Goal: Navigation & Orientation: Find specific page/section

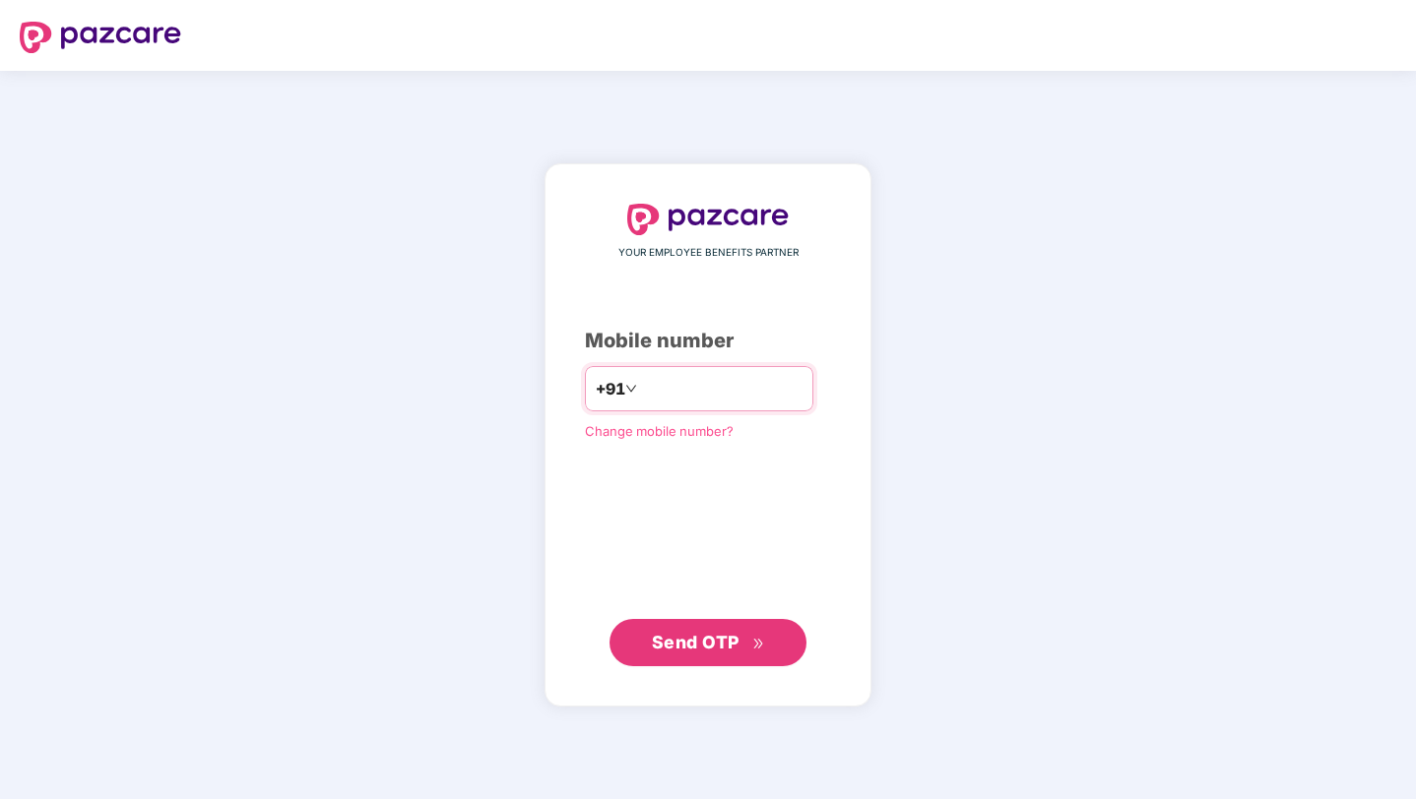
type input "**********"
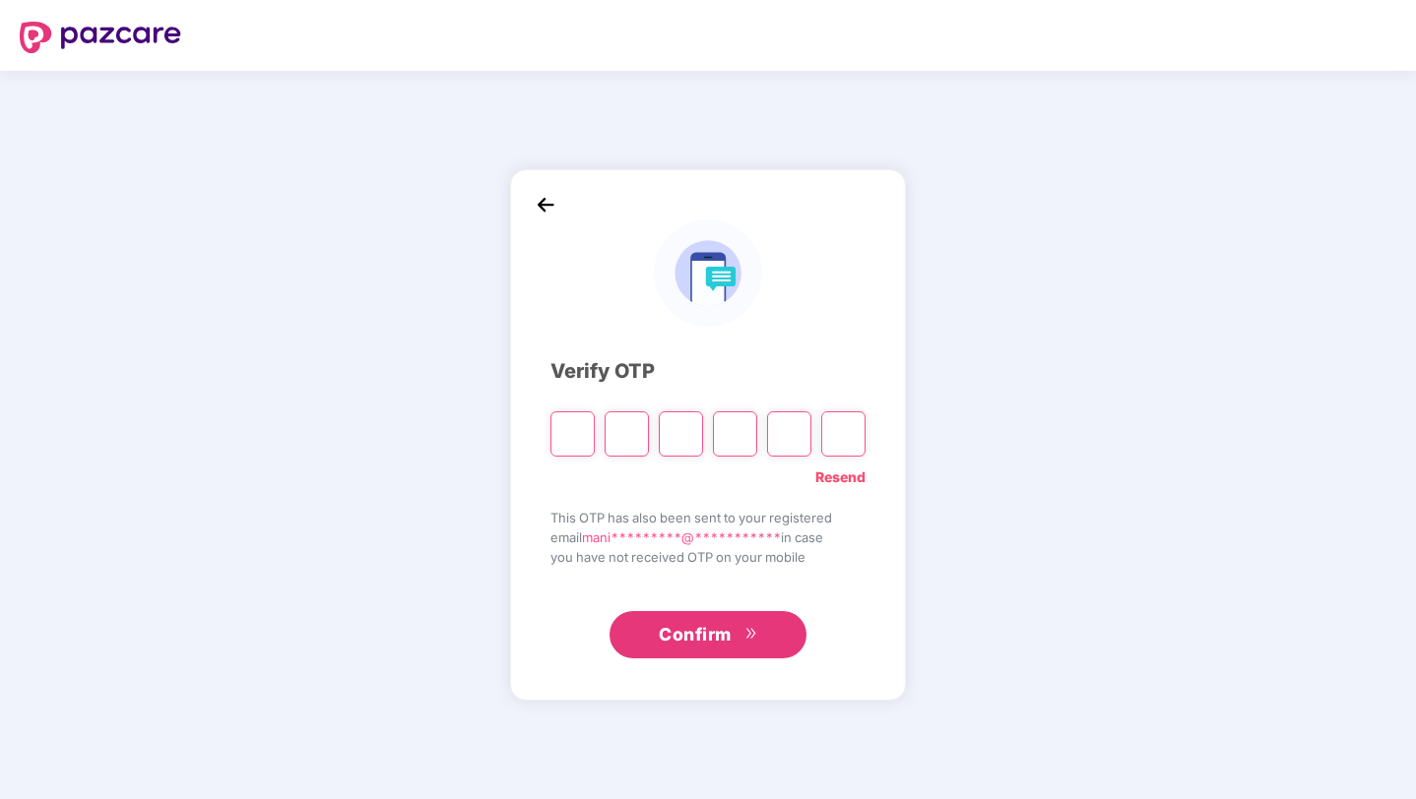
paste input "*"
type input "*"
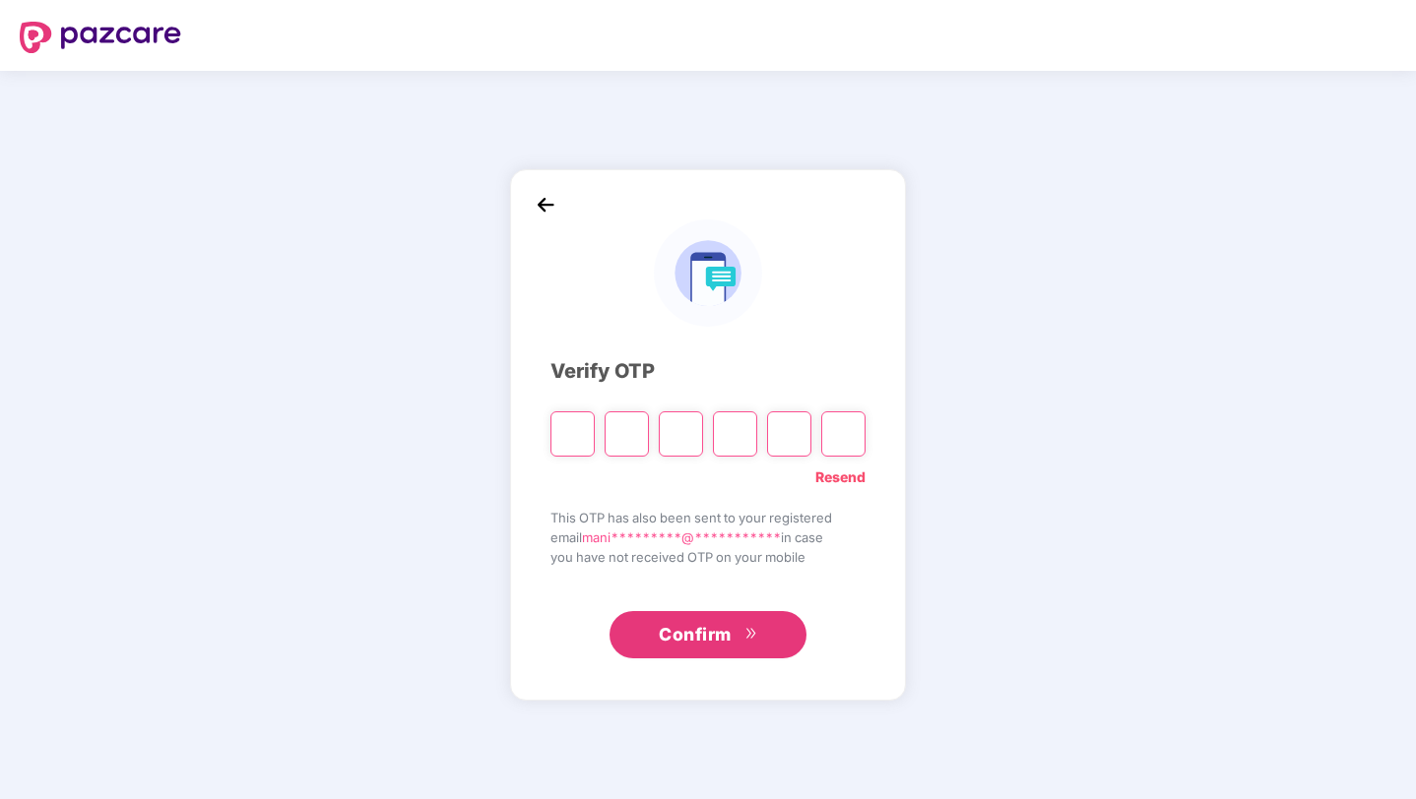
type input "*"
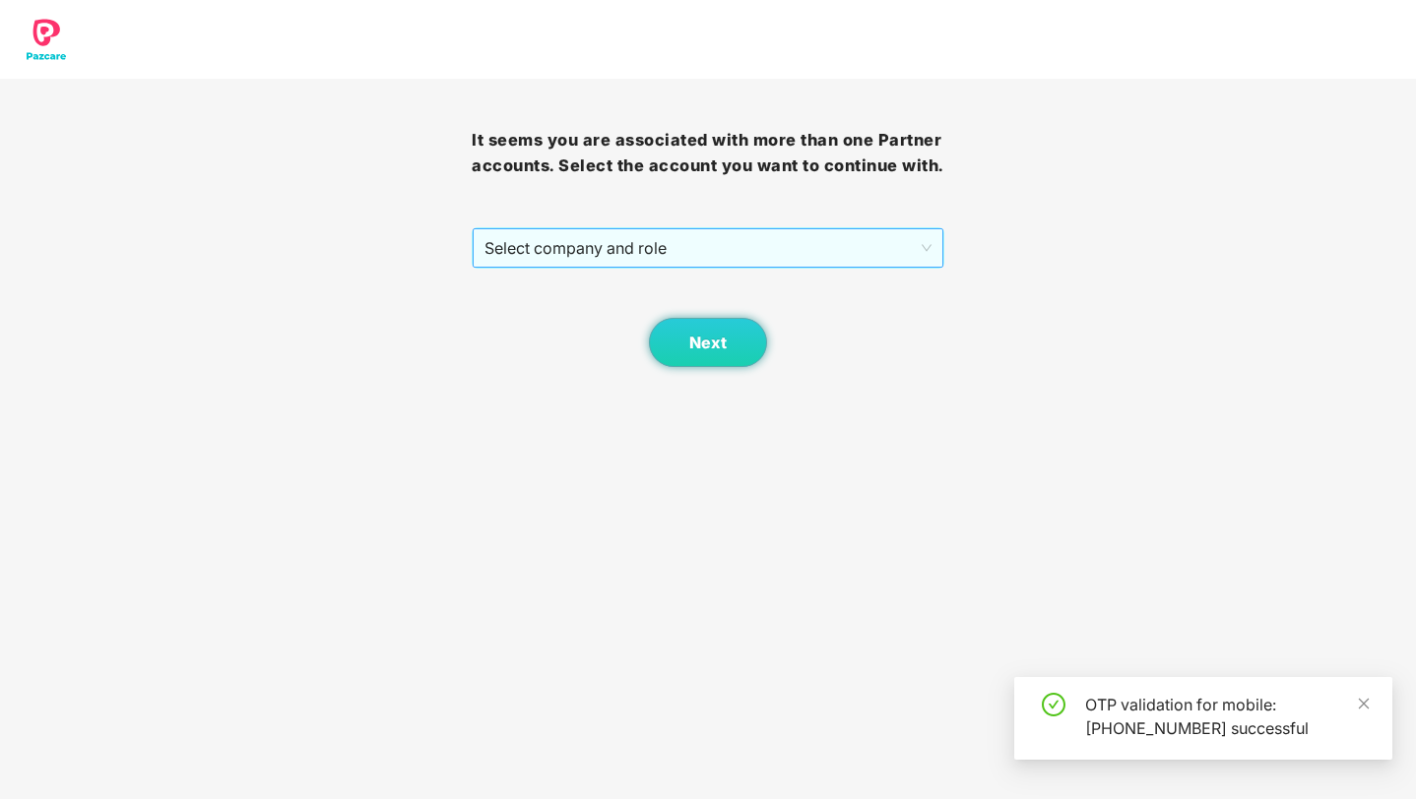
click at [523, 267] on span "Select company and role" at bounding box center [707, 247] width 446 height 37
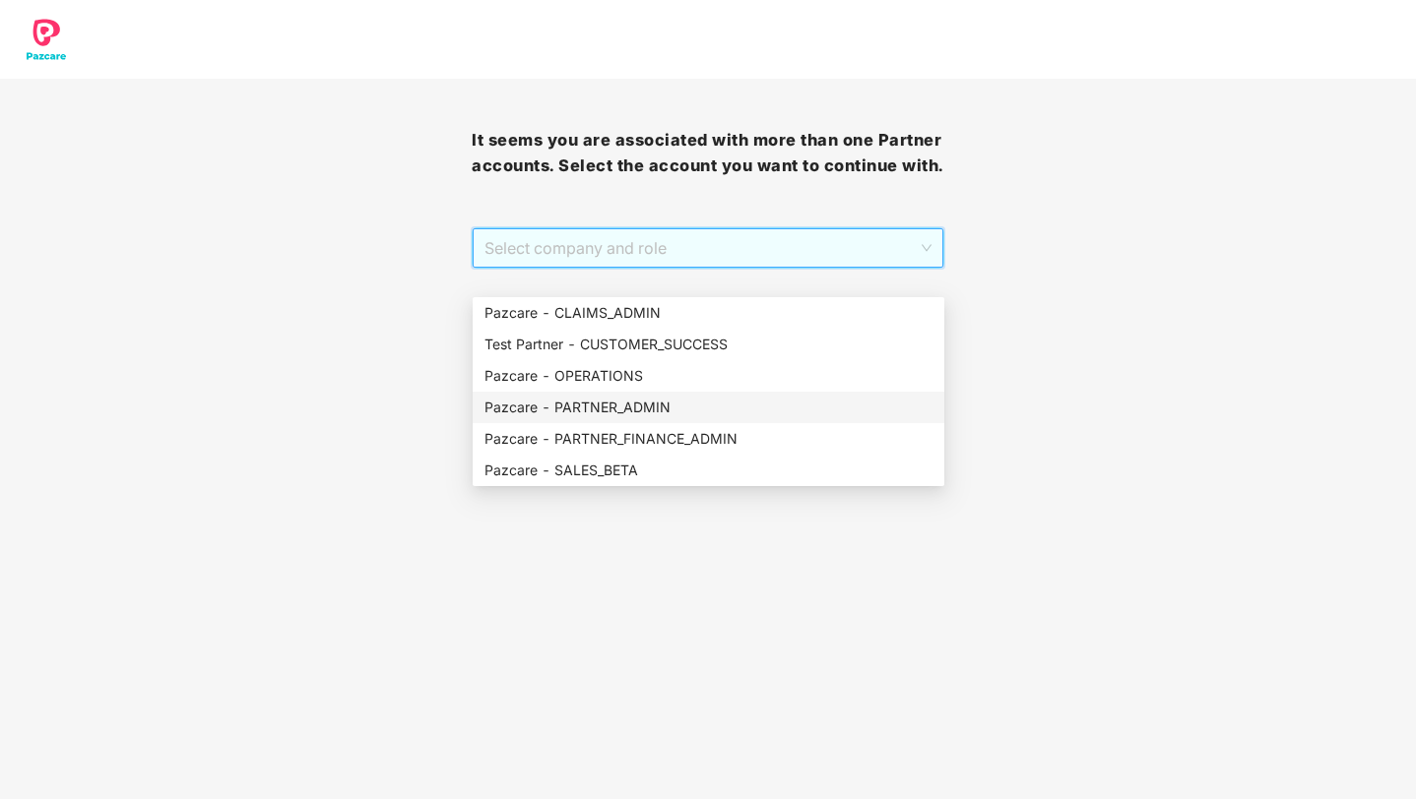
click at [645, 407] on div "Pazcare - PARTNER_ADMIN" at bounding box center [708, 408] width 448 height 22
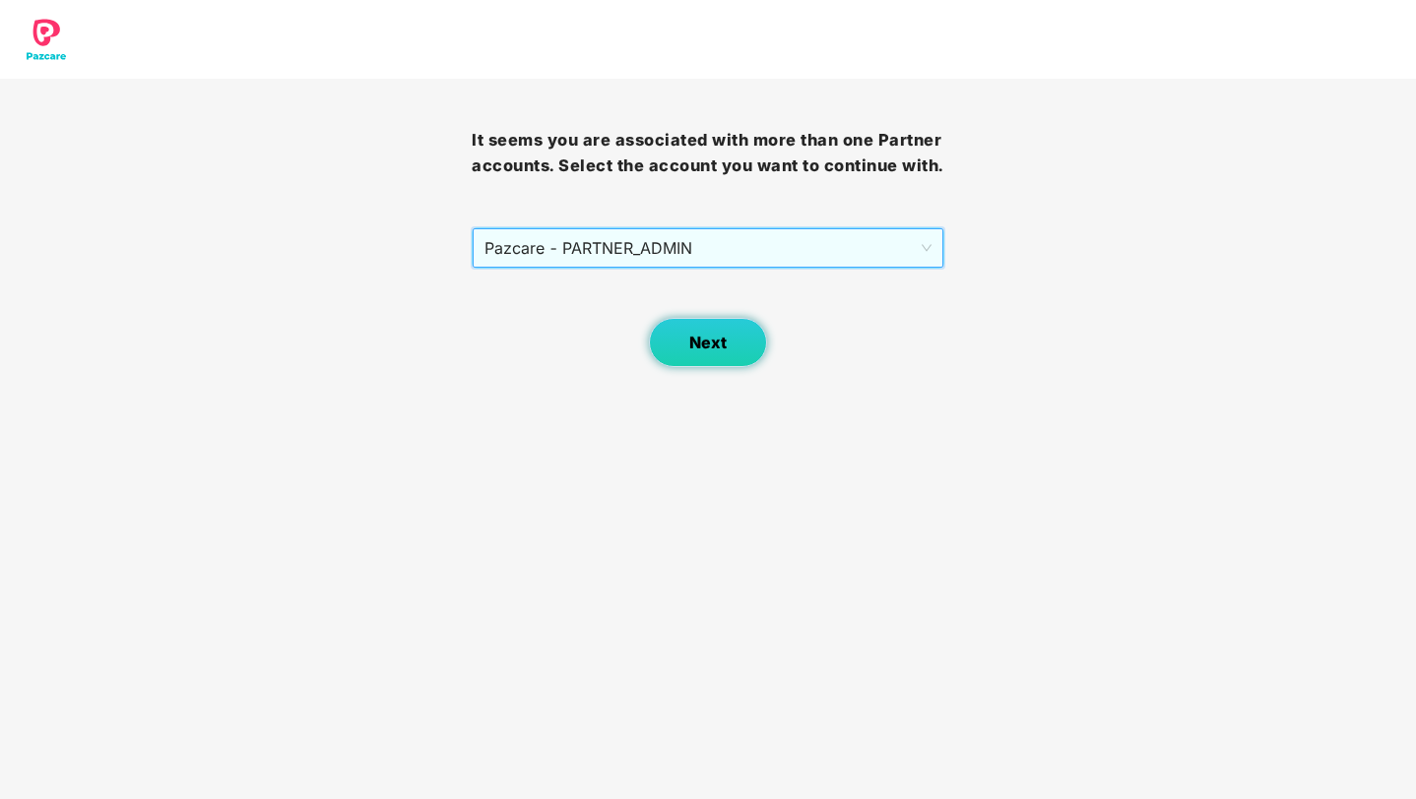
click at [709, 350] on button "Next" at bounding box center [708, 342] width 118 height 49
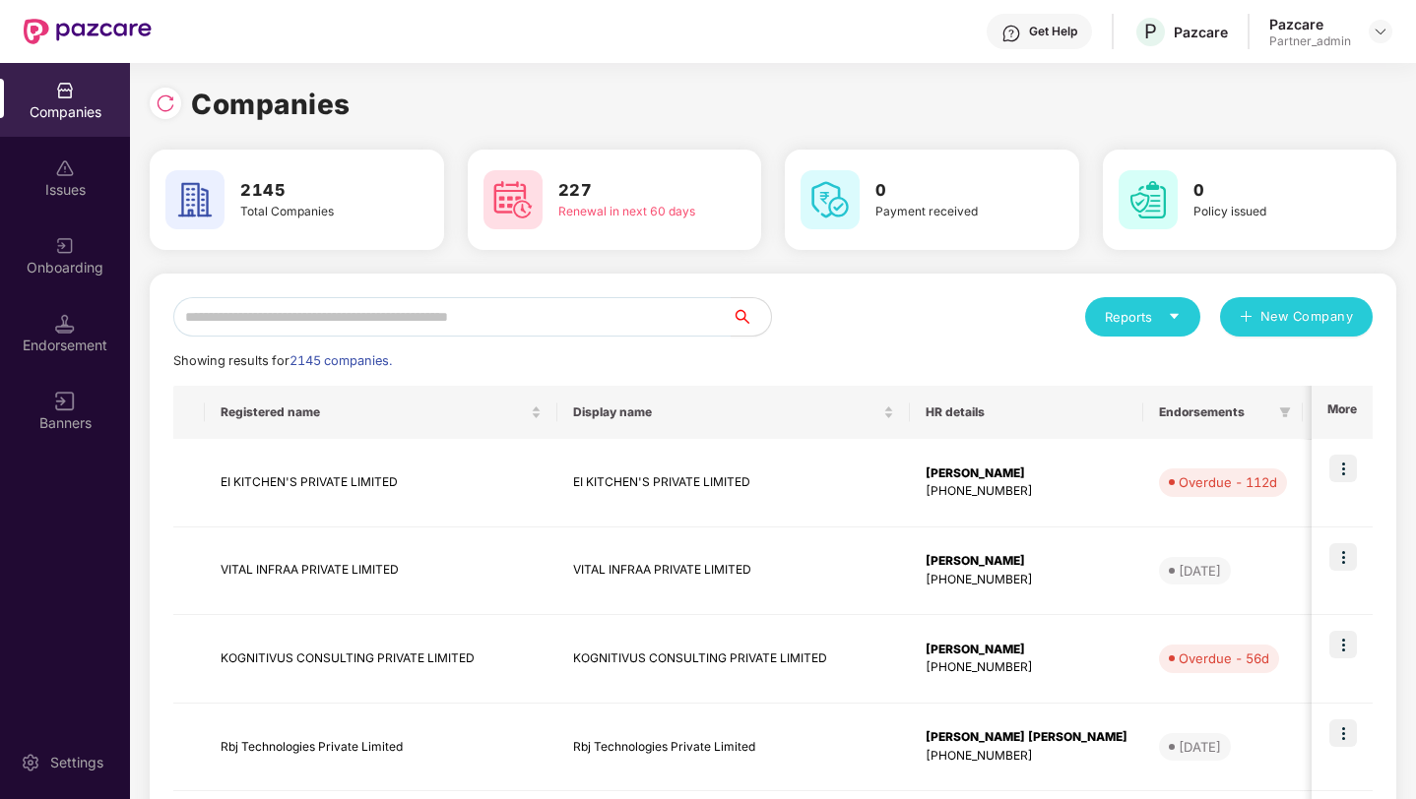
click at [657, 106] on div "Companies" at bounding box center [773, 104] width 1247 height 43
click at [832, 316] on div "Reports New Company" at bounding box center [1073, 316] width 600 height 39
click at [498, 48] on div "Get Help P Pazcare Pazcare Partner_admin" at bounding box center [772, 31] width 1241 height 63
click at [313, 301] on input "text" at bounding box center [452, 316] width 558 height 39
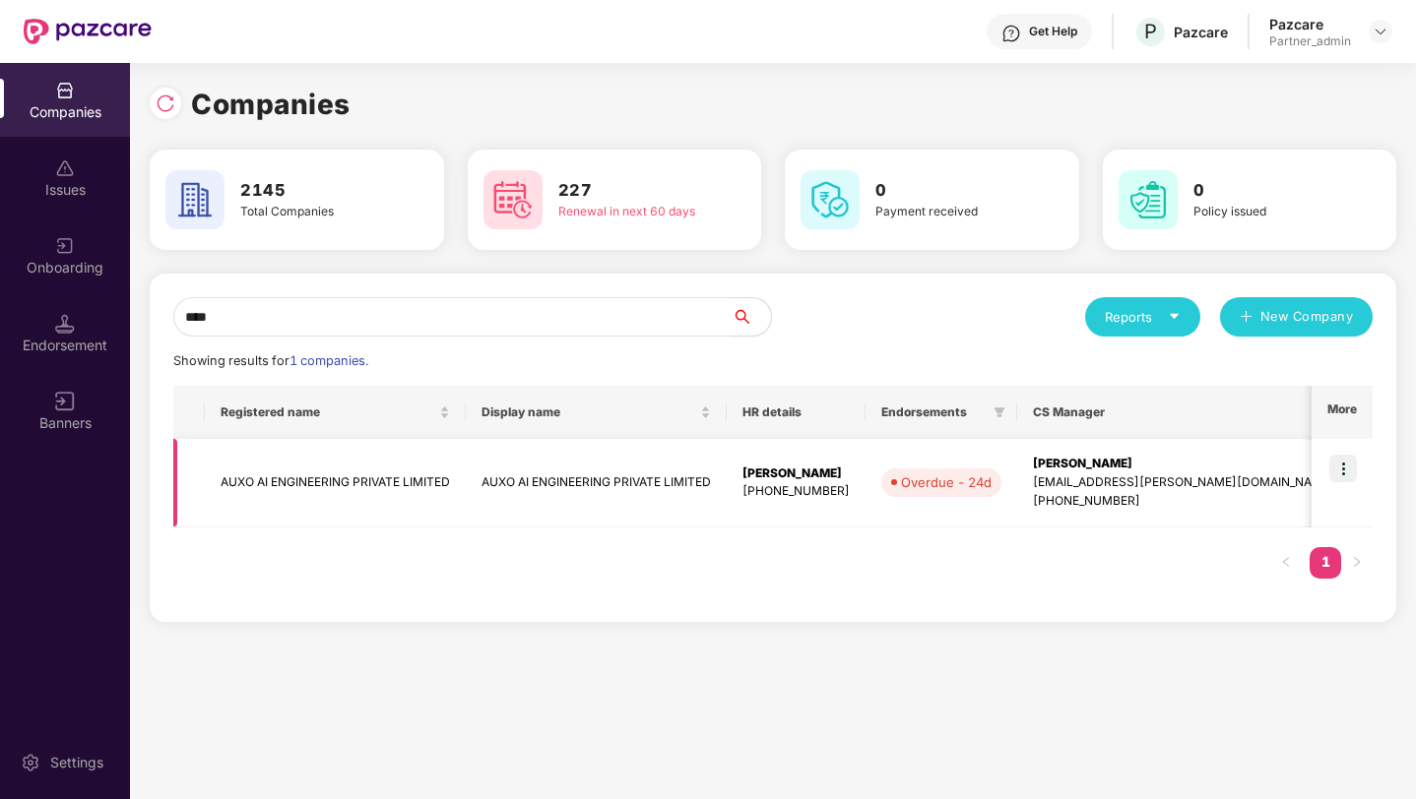
type input "****"
click at [838, 501] on div "+919901489464" at bounding box center [795, 491] width 107 height 19
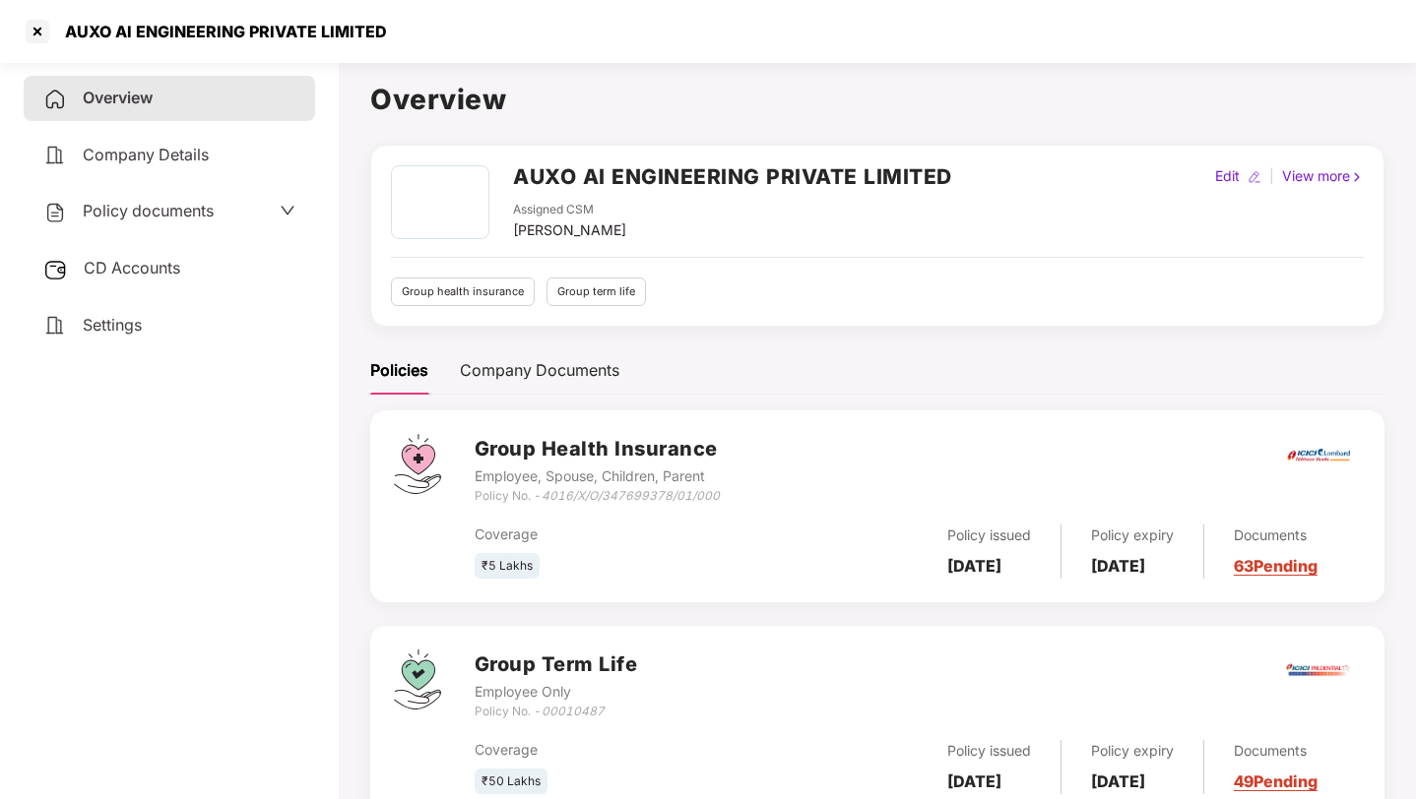
click at [164, 272] on span "CD Accounts" at bounding box center [132, 268] width 96 height 20
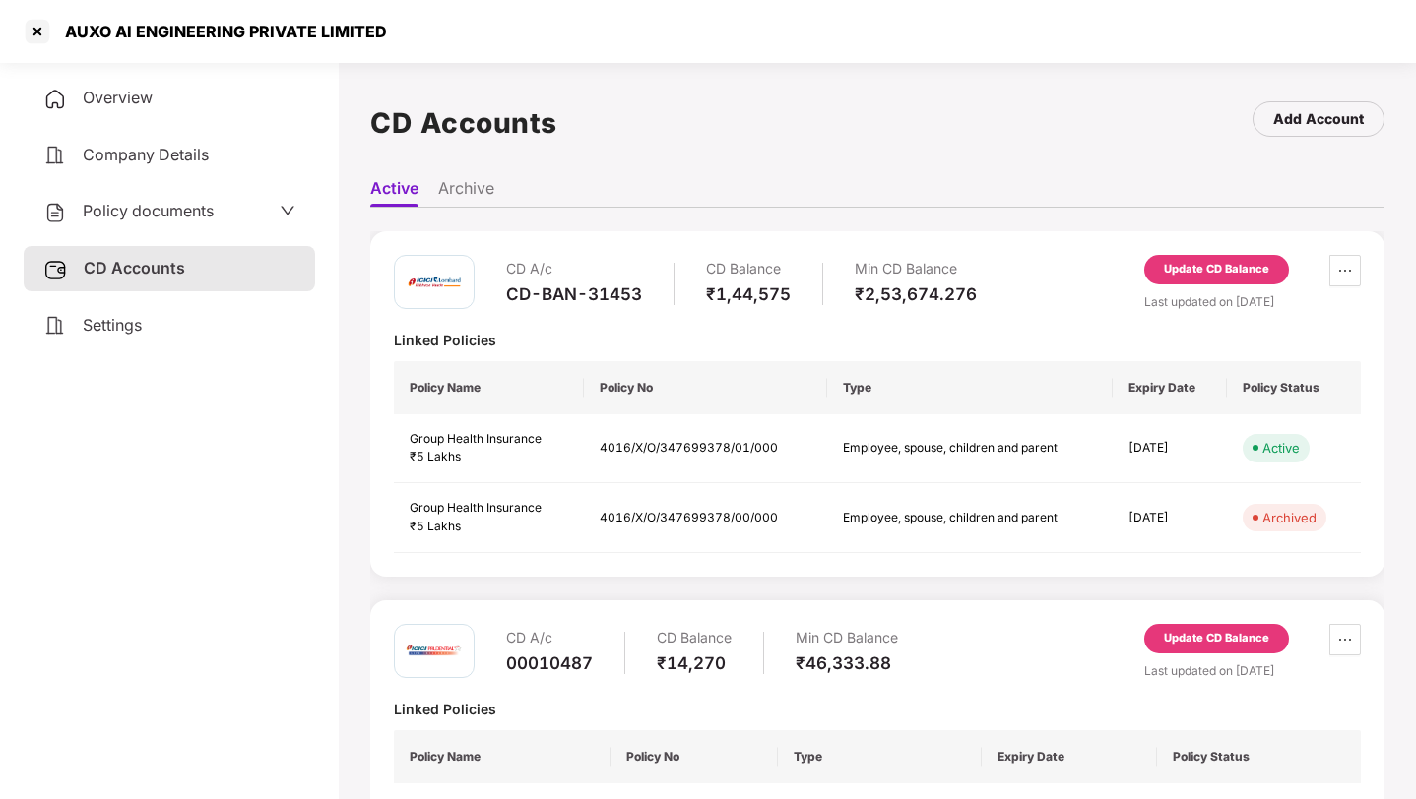
click at [428, 198] on ul "Active Archive" at bounding box center [877, 187] width 1014 height 39
click at [439, 186] on li "Archive" at bounding box center [466, 192] width 56 height 29
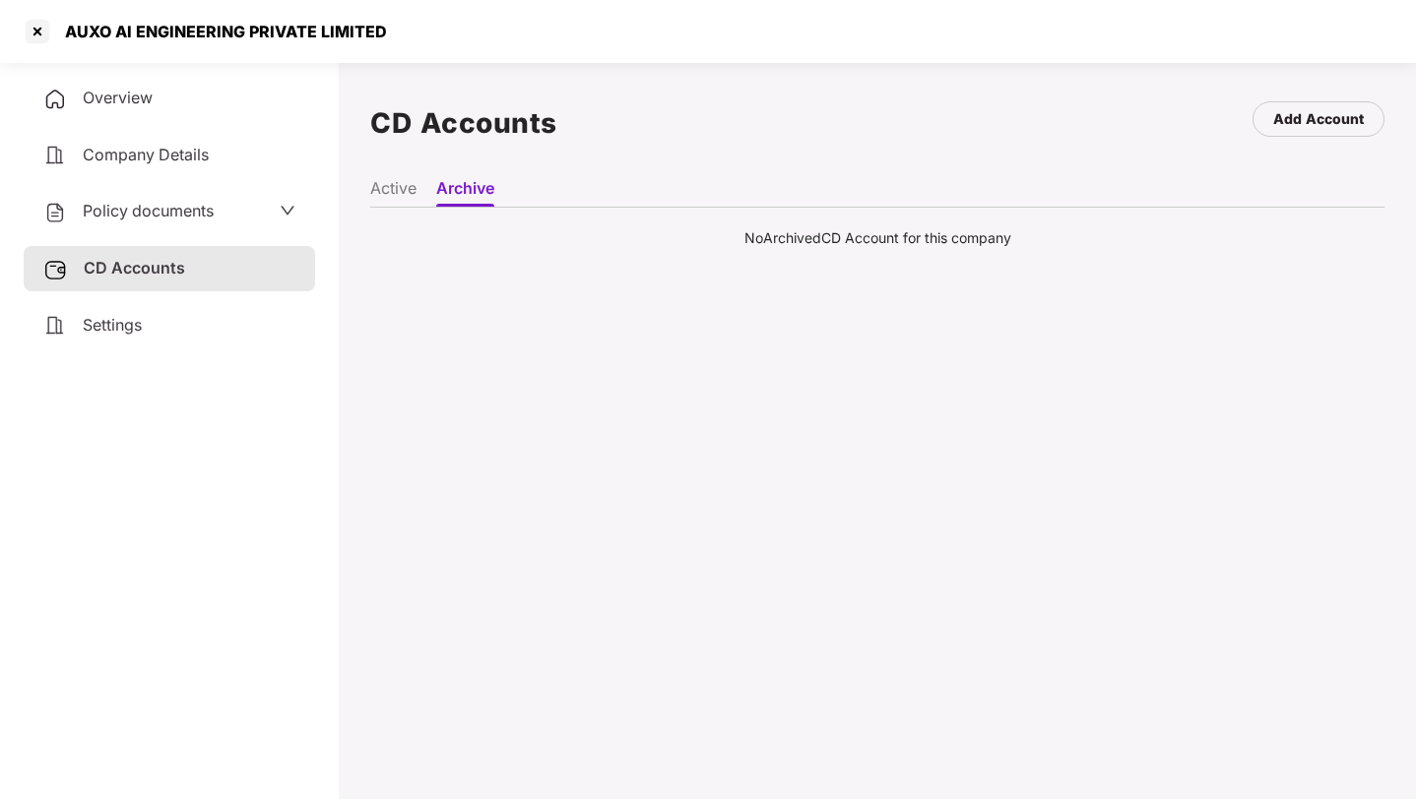
click at [398, 189] on li "Active" at bounding box center [393, 192] width 46 height 29
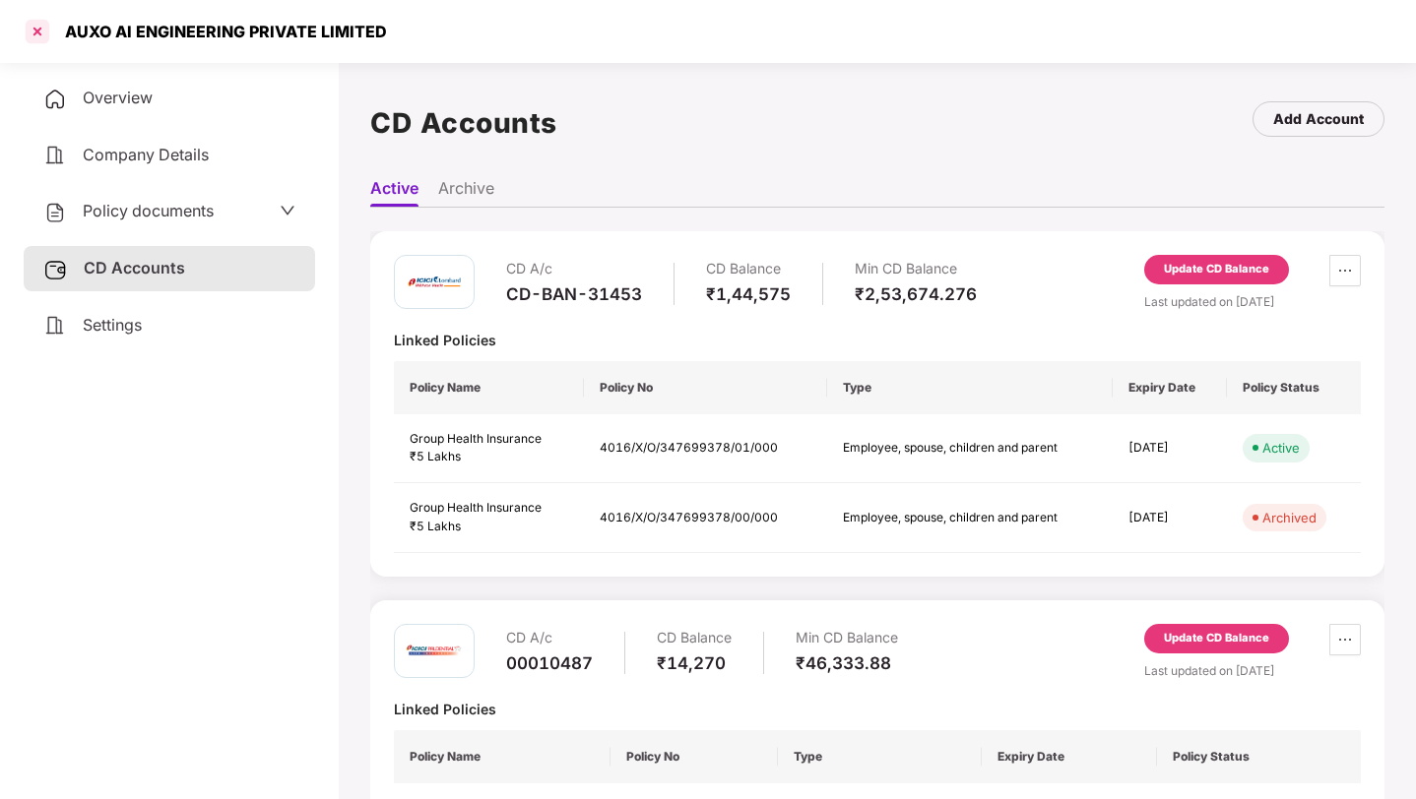
click at [41, 35] on div at bounding box center [38, 32] width 32 height 32
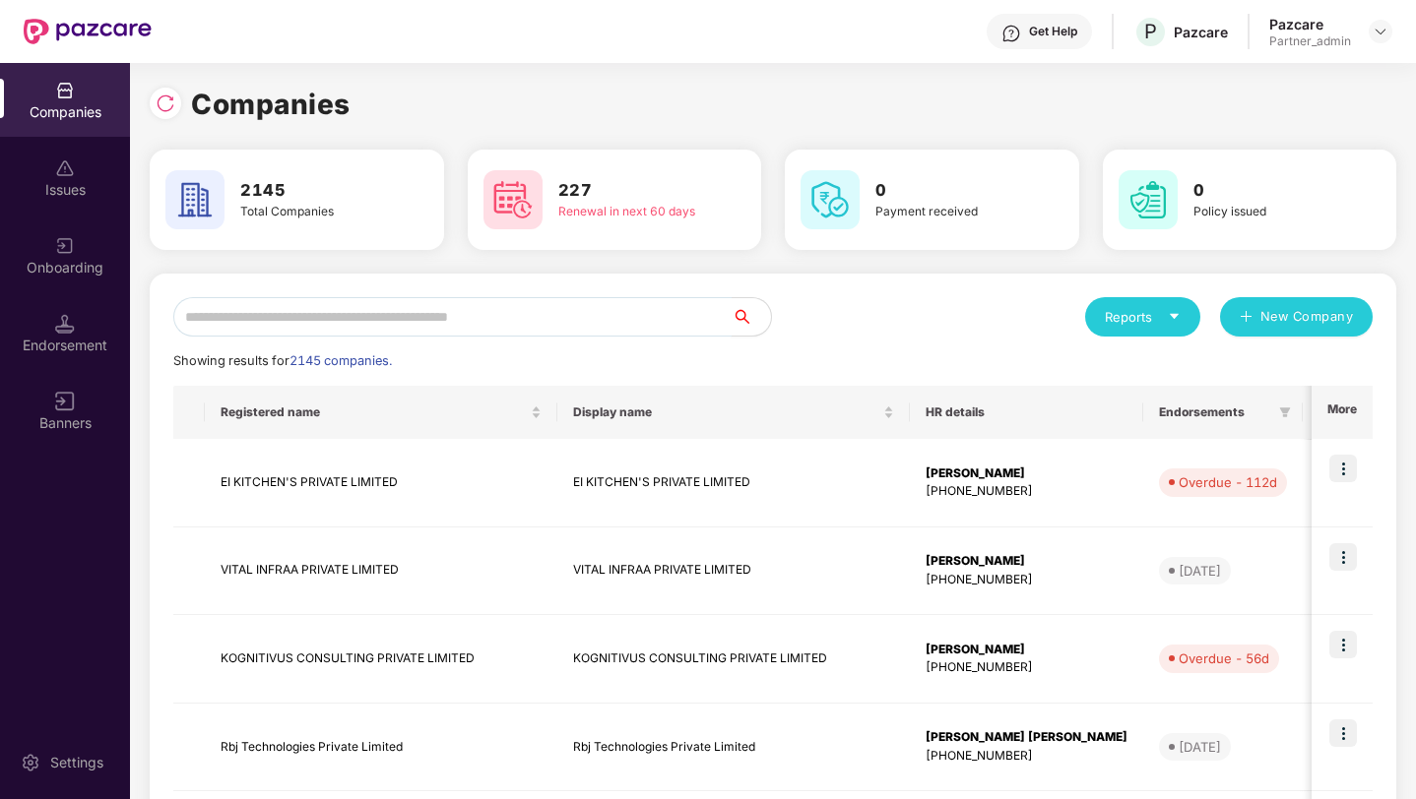
click at [340, 331] on input "text" at bounding box center [452, 316] width 558 height 39
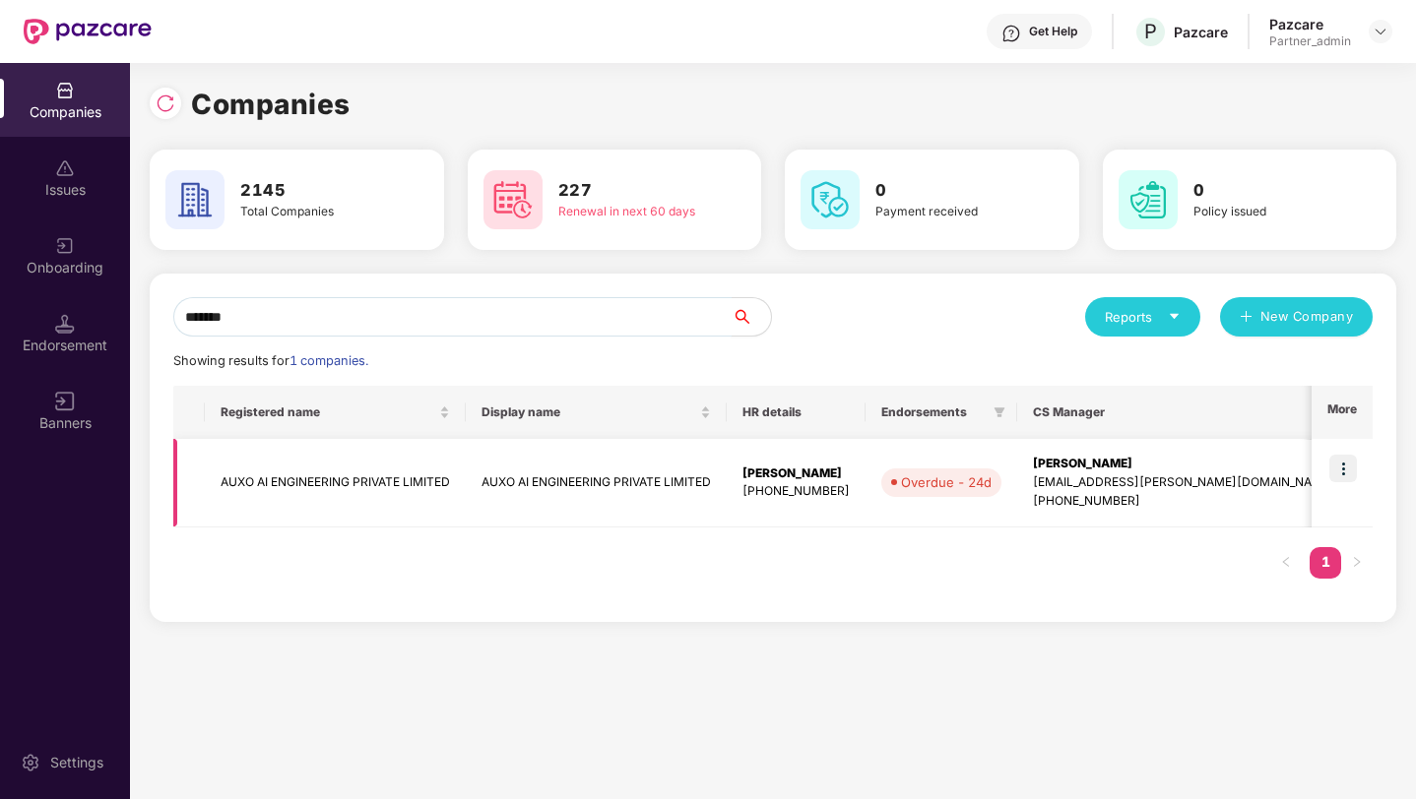
type input "*******"
click at [1340, 462] on img at bounding box center [1343, 469] width 28 height 28
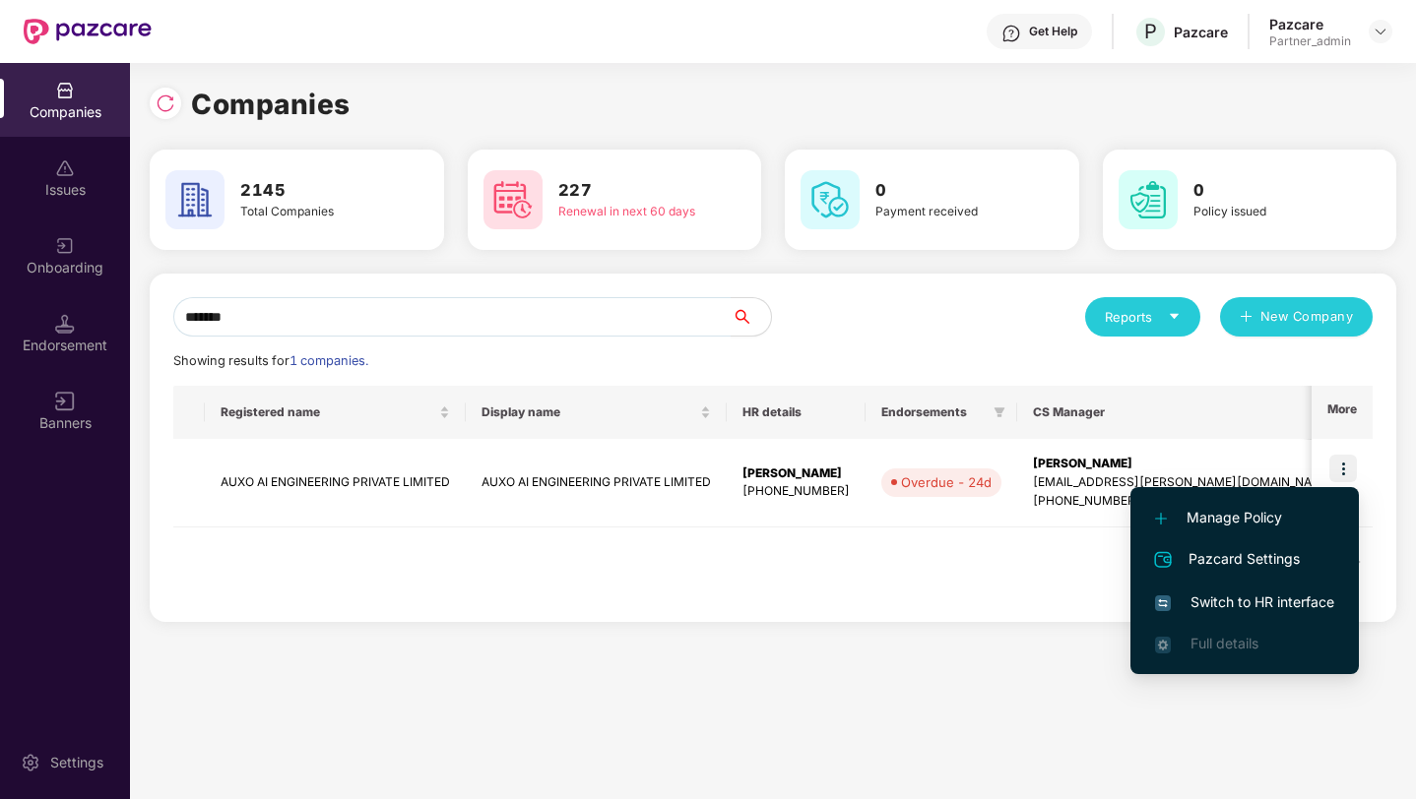
click at [1247, 603] on span "Switch to HR interface" at bounding box center [1244, 603] width 179 height 22
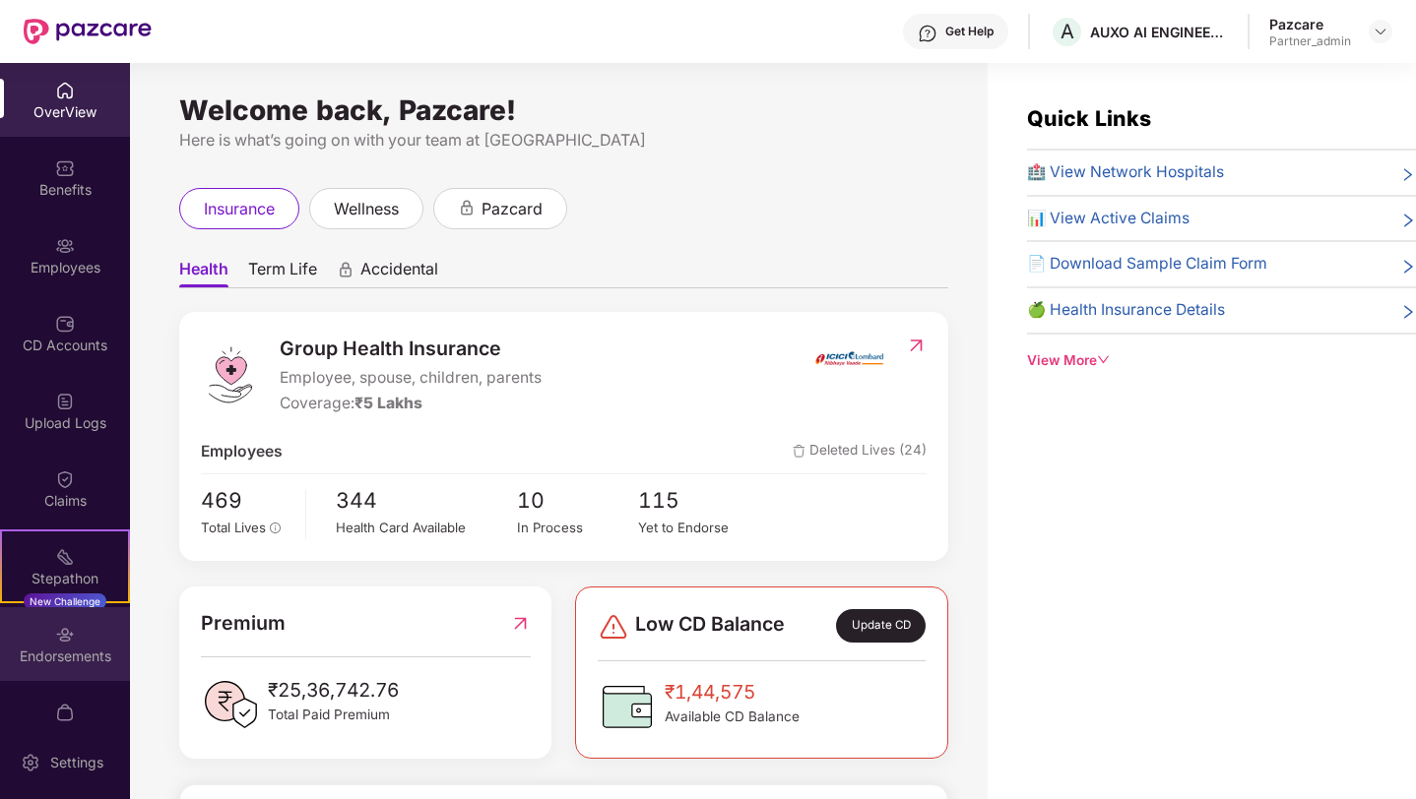
click at [67, 636] on img at bounding box center [65, 635] width 20 height 20
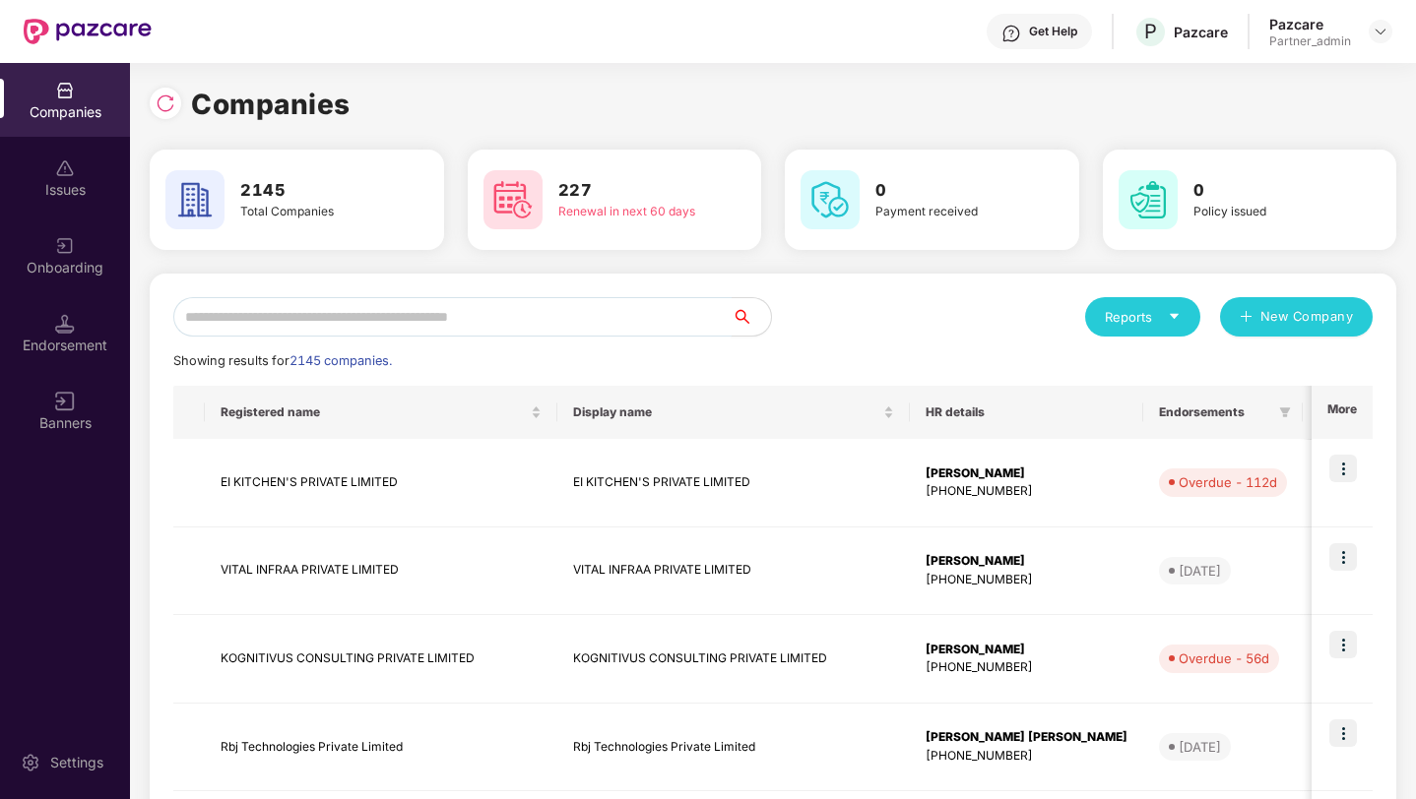
click at [279, 319] on input "text" at bounding box center [452, 316] width 558 height 39
click at [55, 236] on img at bounding box center [65, 246] width 20 height 20
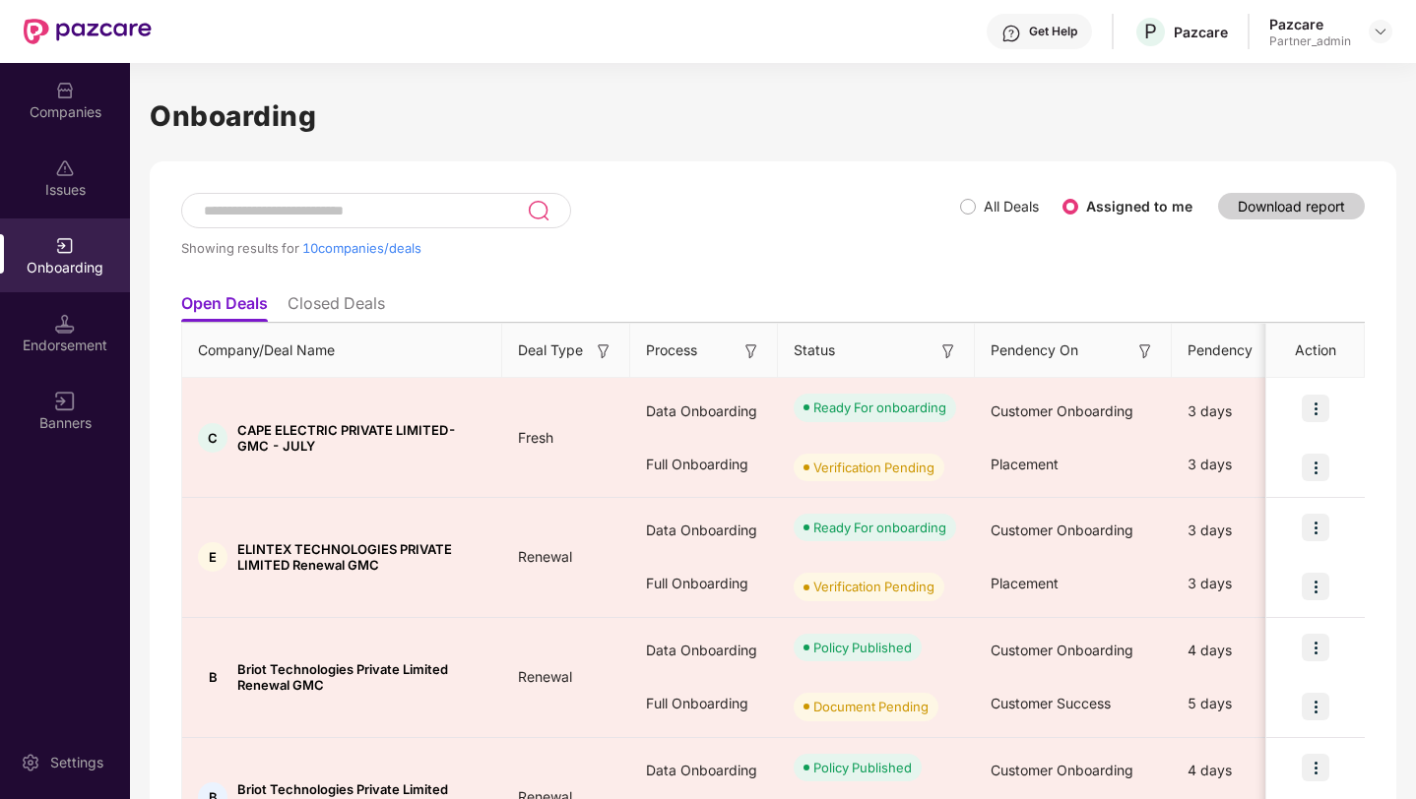
click at [321, 206] on input at bounding box center [364, 211] width 325 height 17
paste input "*******"
type input "*******"
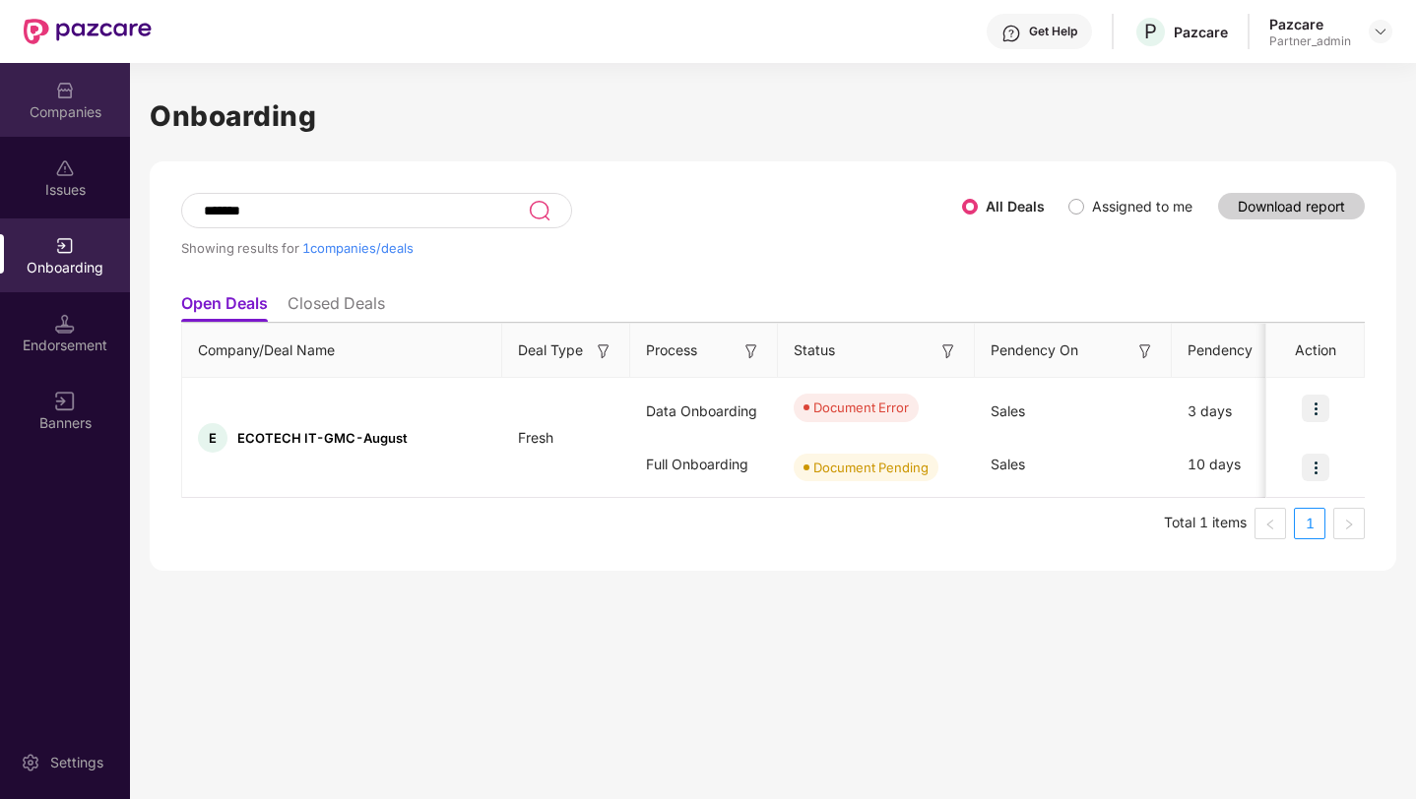
click at [78, 92] on div "Companies" at bounding box center [65, 100] width 130 height 74
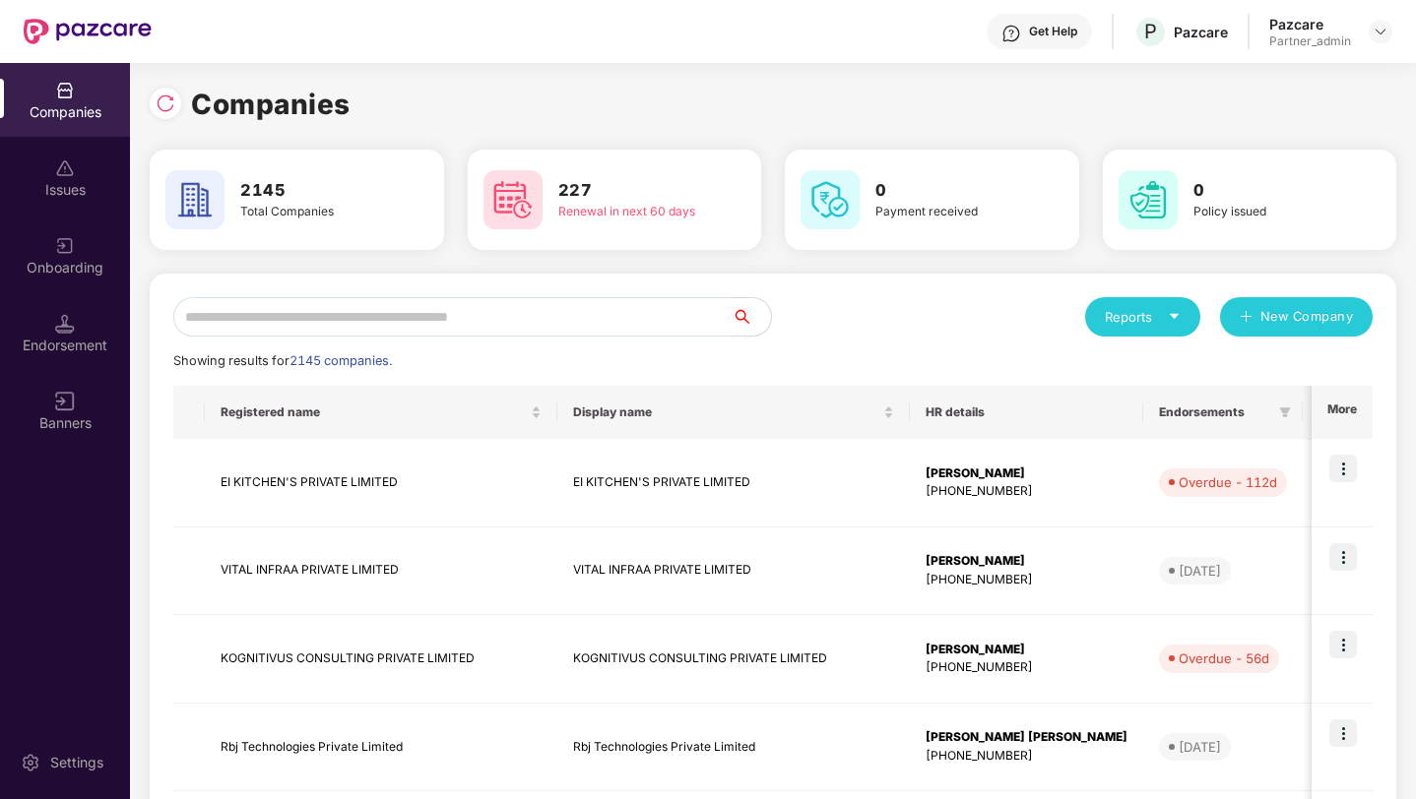
click at [252, 327] on input "text" at bounding box center [452, 316] width 558 height 39
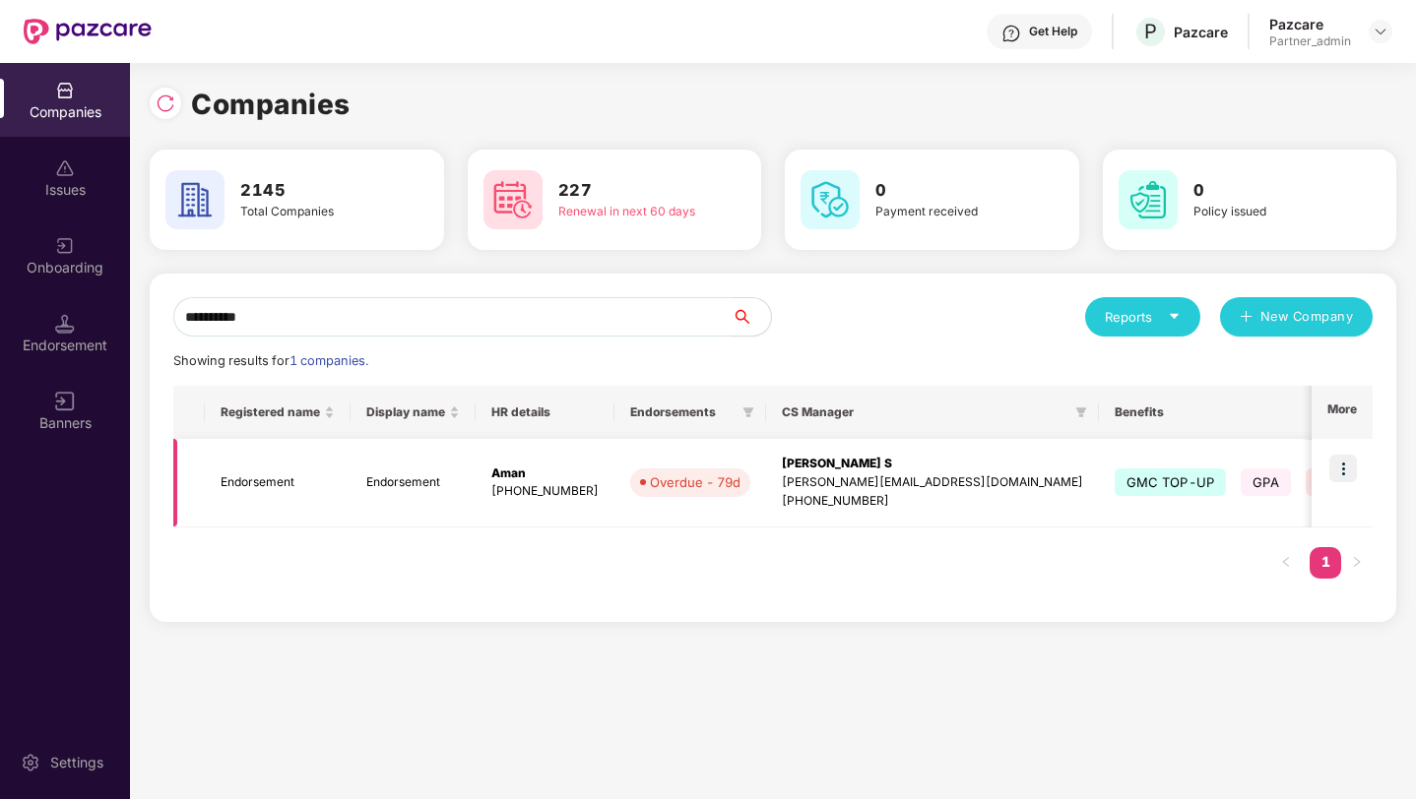
type input "**********"
click at [1351, 469] on img at bounding box center [1343, 469] width 28 height 28
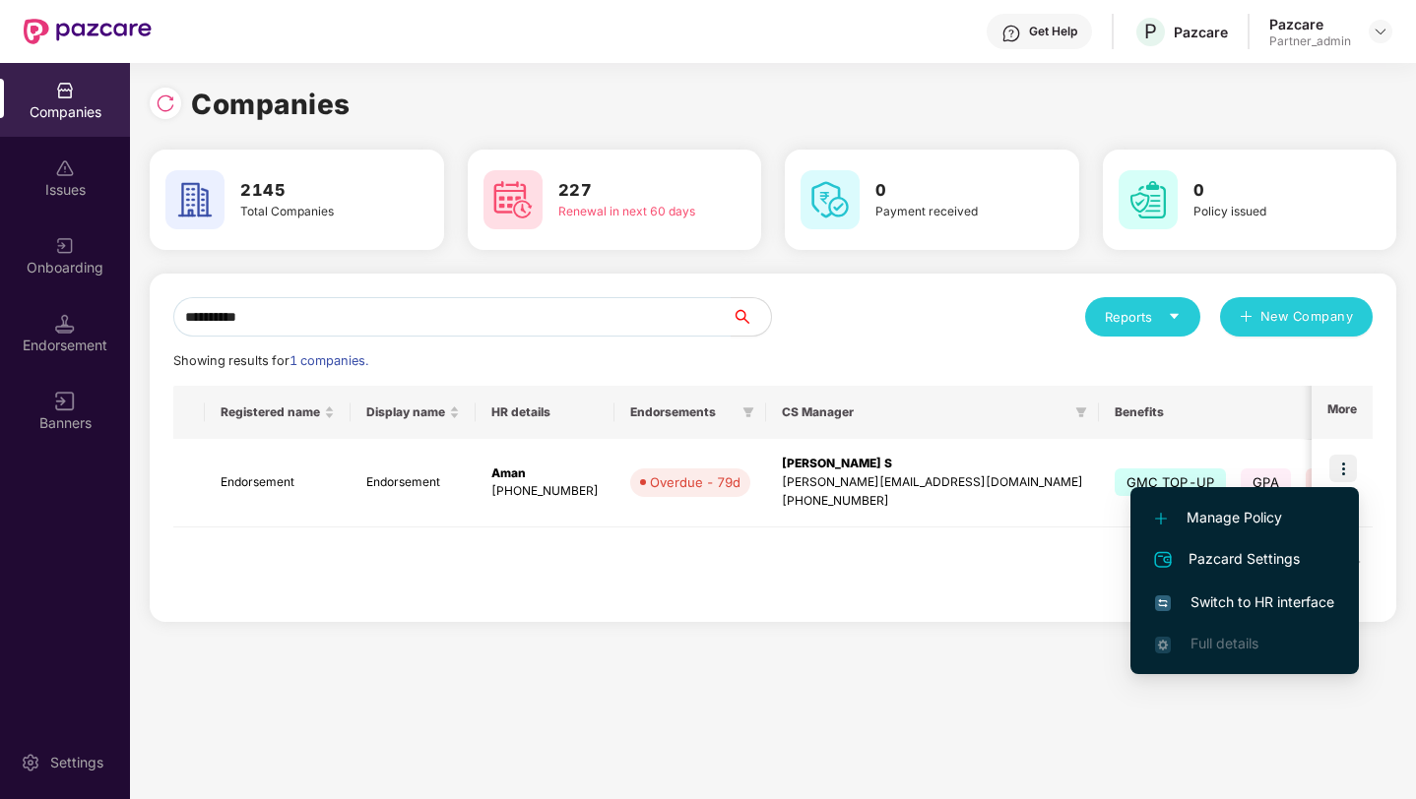
click at [1264, 605] on span "Switch to HR interface" at bounding box center [1244, 603] width 179 height 22
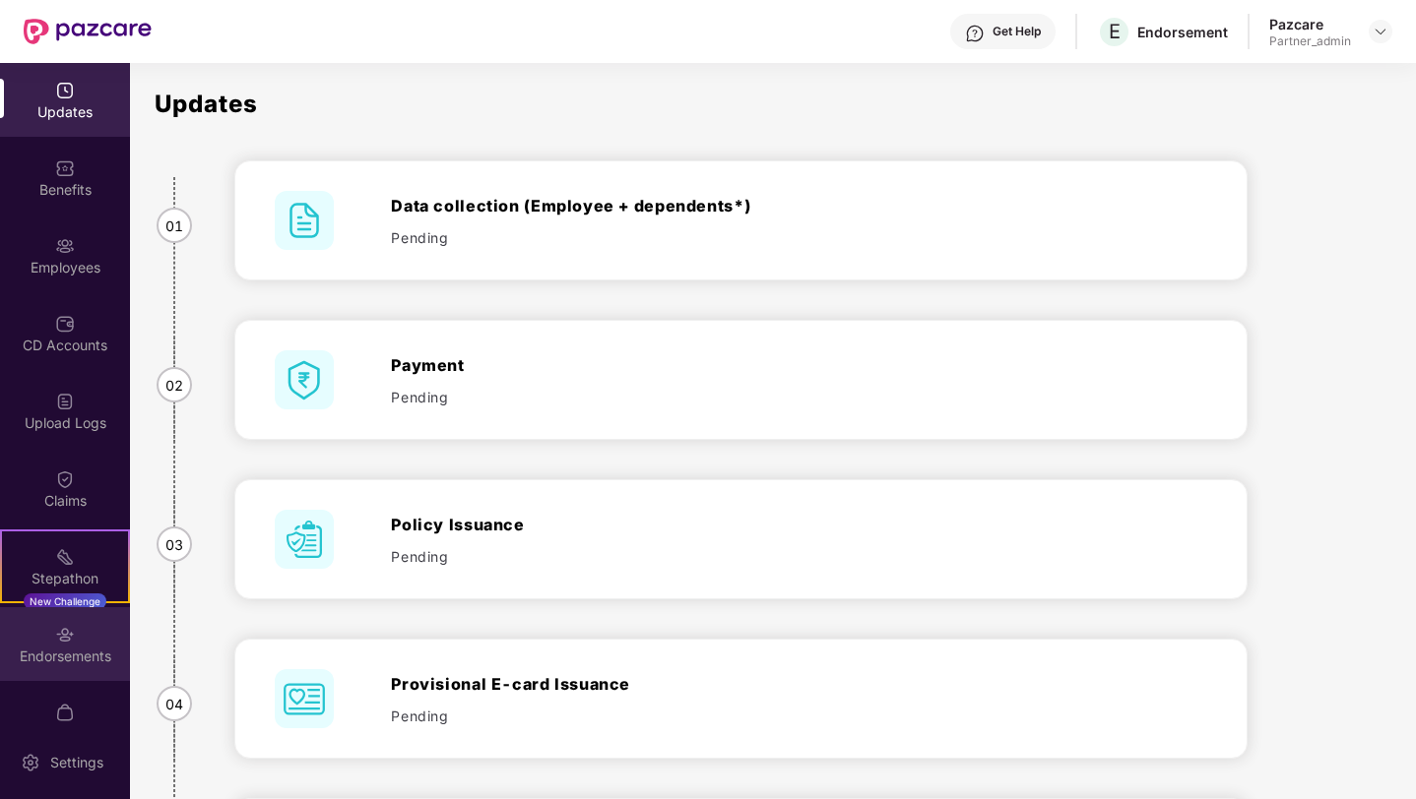
click at [55, 642] on img at bounding box center [65, 635] width 20 height 20
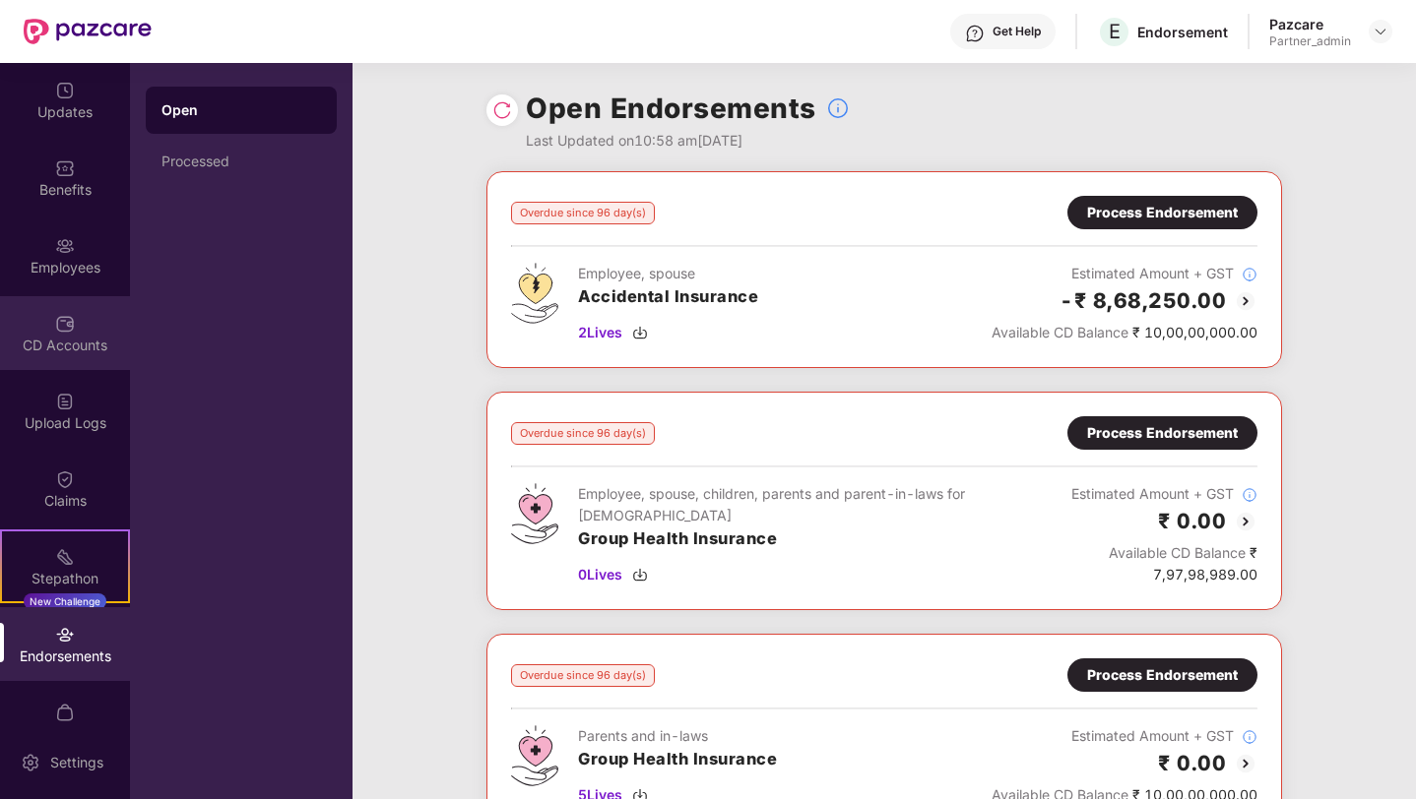
click at [57, 299] on div "CD Accounts" at bounding box center [65, 333] width 130 height 74
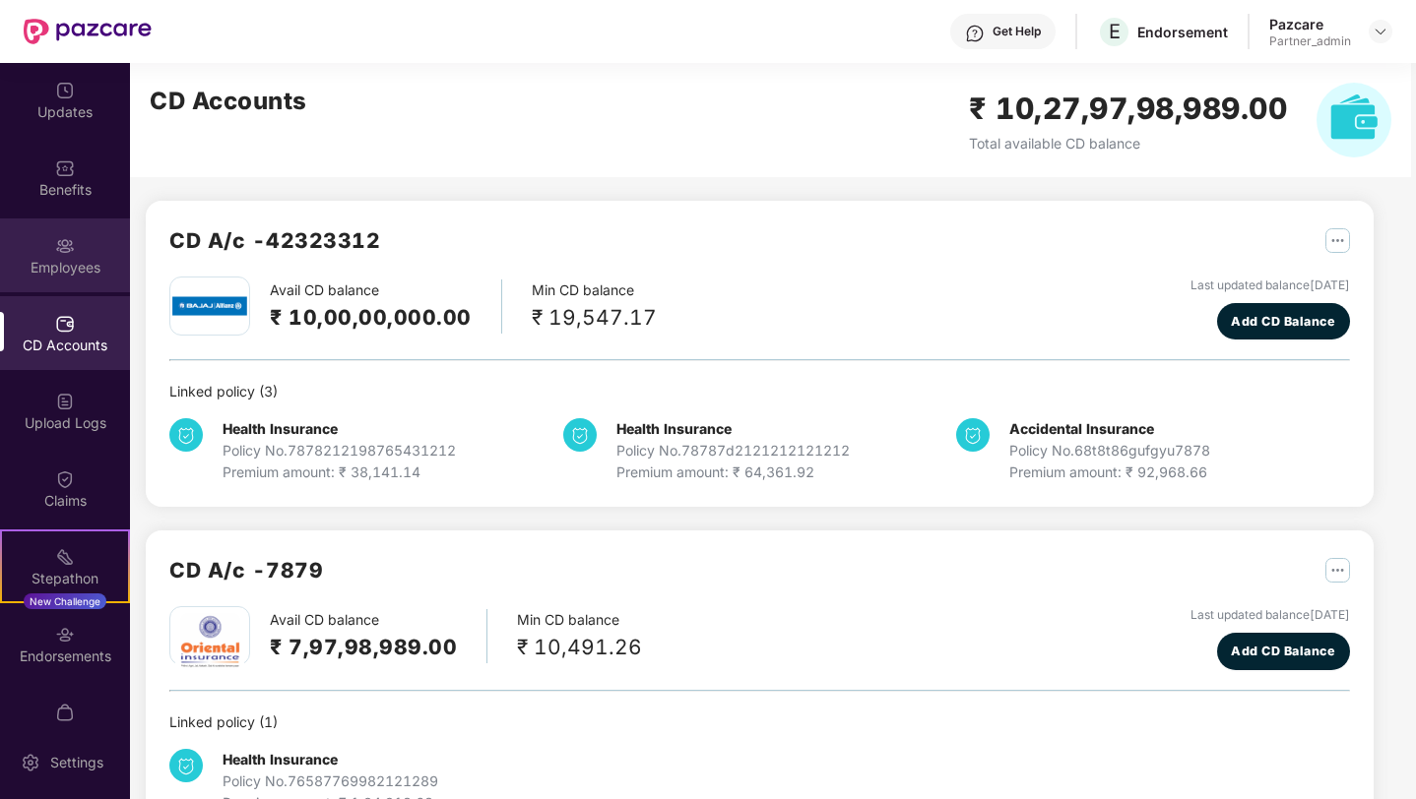
click at [70, 245] on img at bounding box center [65, 246] width 20 height 20
